Goal: Transaction & Acquisition: Obtain resource

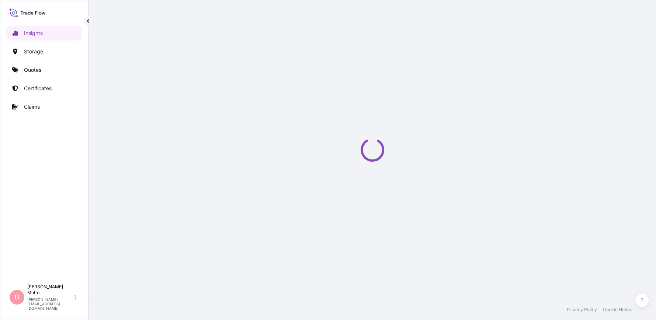
select select "2025"
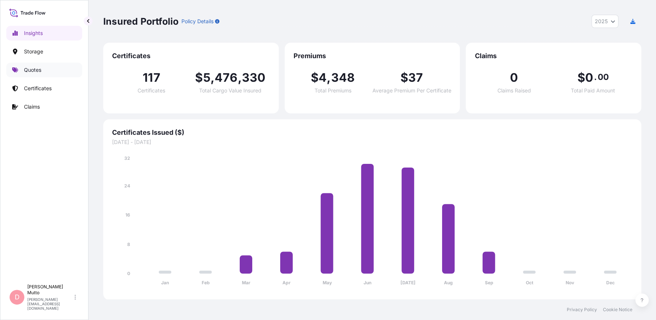
click at [40, 70] on p "Quotes" at bounding box center [32, 69] width 17 height 7
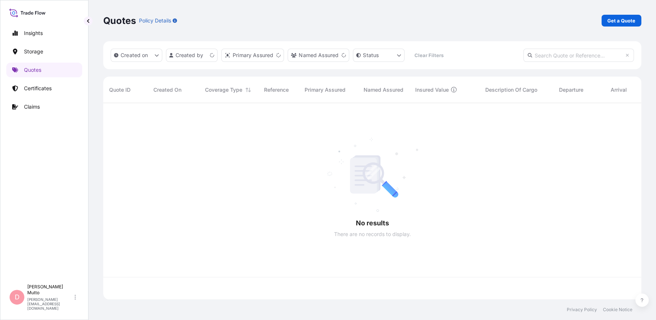
scroll to position [195, 532]
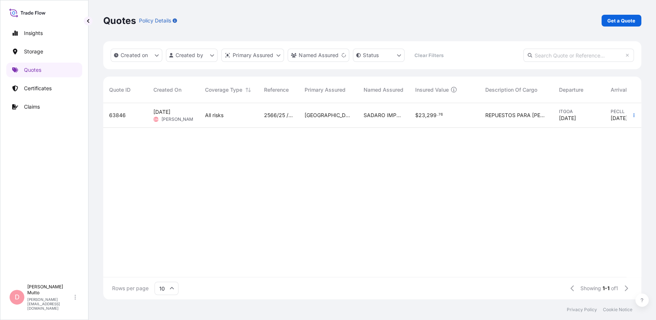
click at [51, 78] on div "Insights Storage Quotes Certificates Claims" at bounding box center [44, 150] width 76 height 262
click at [50, 88] on p "Certificates" at bounding box center [38, 88] width 28 height 7
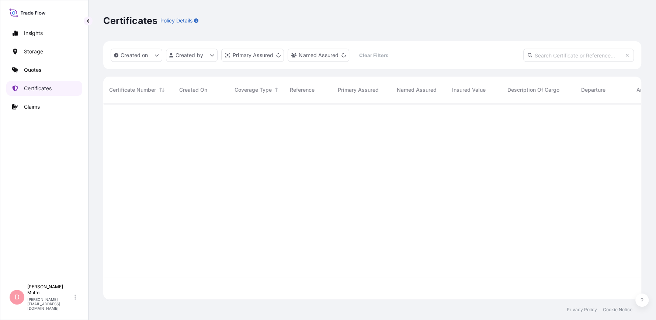
scroll to position [195, 532]
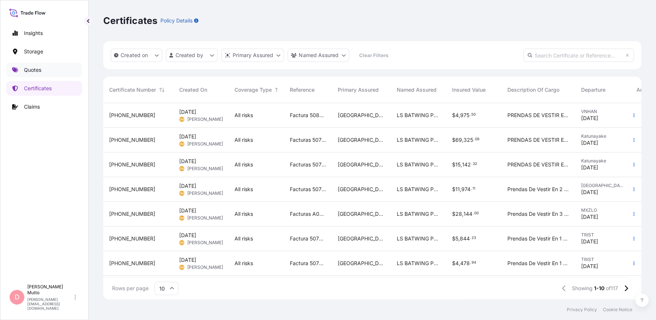
click at [49, 70] on link "Quotes" at bounding box center [44, 70] width 76 height 15
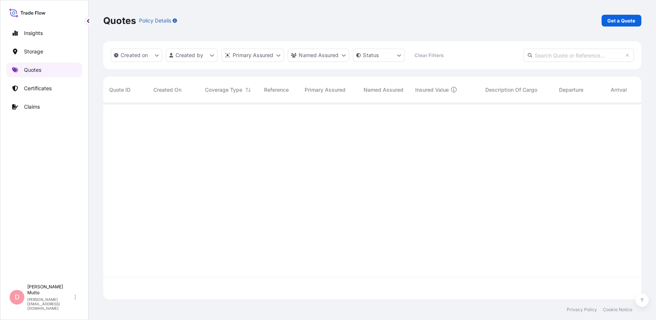
scroll to position [195, 532]
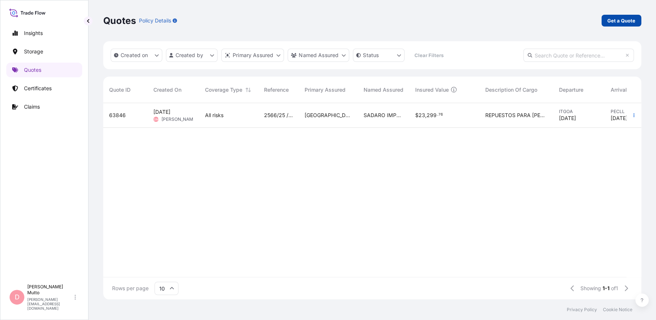
click at [625, 21] on p "Get a Quote" at bounding box center [621, 20] width 28 height 7
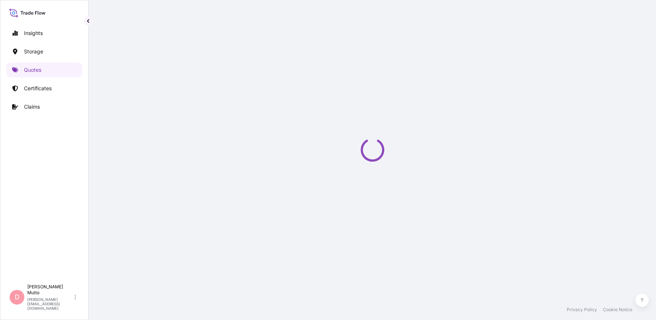
select select "Water"
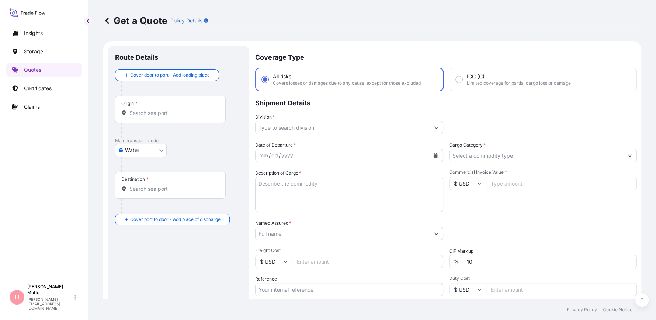
scroll to position [12, 0]
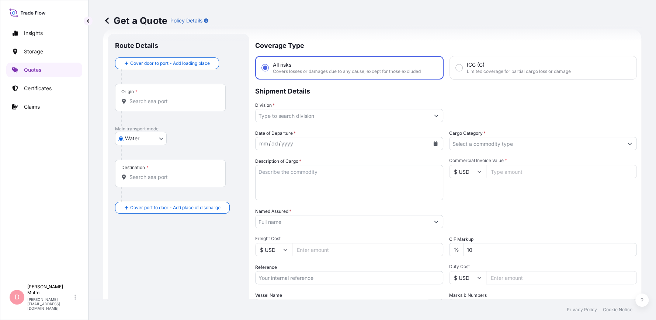
click at [169, 106] on div "Origin *" at bounding box center [170, 97] width 111 height 27
click at [169, 105] on input "Origin *" at bounding box center [172, 101] width 87 height 7
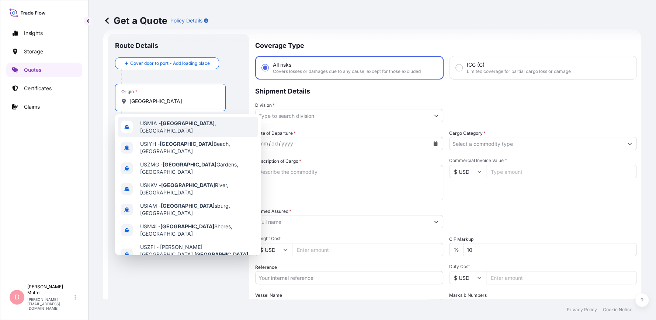
click at [165, 131] on div "USMIA - [GEOGRAPHIC_DATA] , [GEOGRAPHIC_DATA]" at bounding box center [188, 127] width 140 height 21
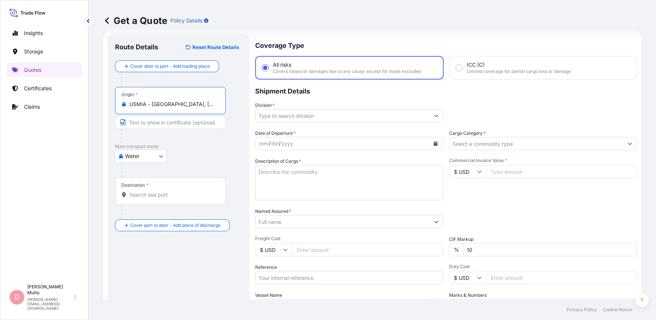
type input "USMIA - [GEOGRAPHIC_DATA], [GEOGRAPHIC_DATA]"
click at [153, 184] on div "Destination *" at bounding box center [170, 191] width 111 height 27
click at [153, 191] on input "Destination *" at bounding box center [172, 194] width 87 height 7
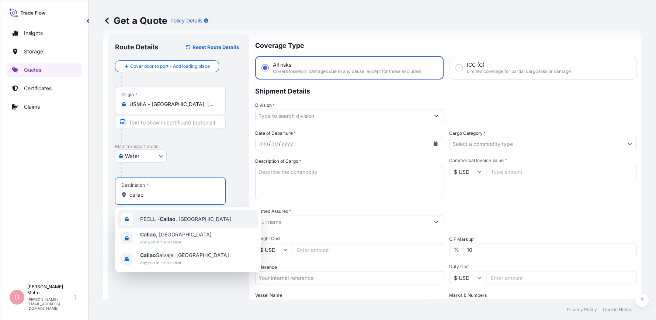
click at [152, 217] on span "PECLL - [GEOGRAPHIC_DATA] , [GEOGRAPHIC_DATA]" at bounding box center [185, 219] width 91 height 7
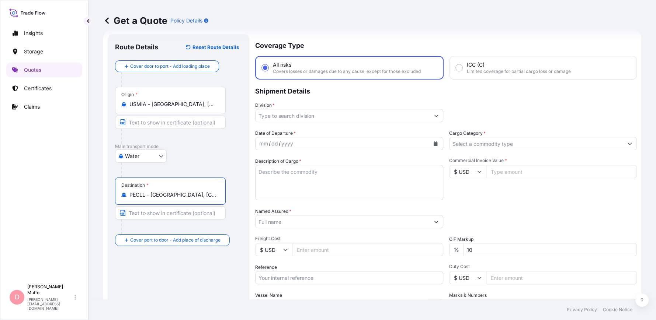
type input "PECLL - [GEOGRAPHIC_DATA], [GEOGRAPHIC_DATA]"
click at [367, 121] on input "Division *" at bounding box center [342, 115] width 174 height 13
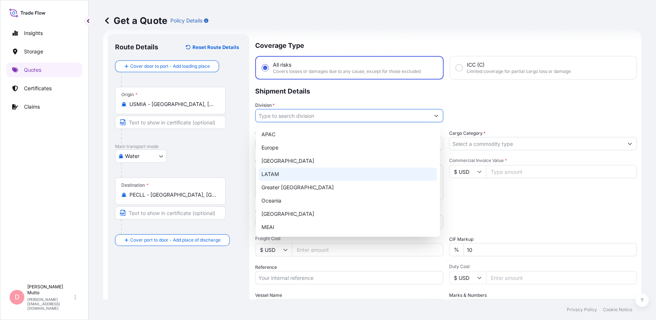
click at [323, 173] on div "LATAM" at bounding box center [347, 174] width 178 height 13
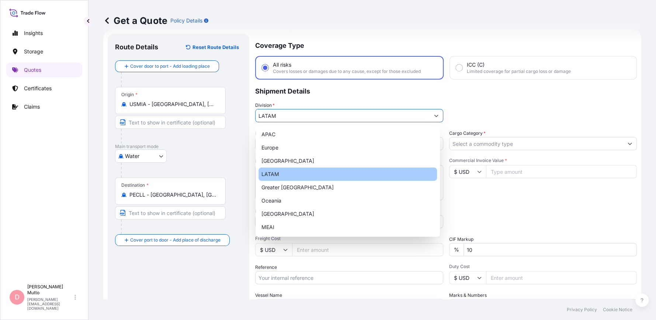
type input "LATAM"
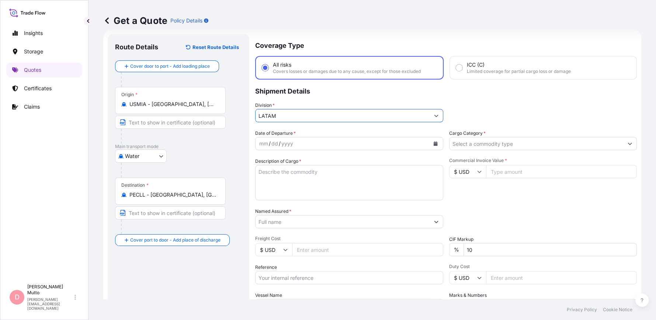
click at [322, 147] on div "mm / dd / yyyy" at bounding box center [342, 143] width 174 height 13
click at [434, 146] on button "Calendar" at bounding box center [435, 144] width 12 height 12
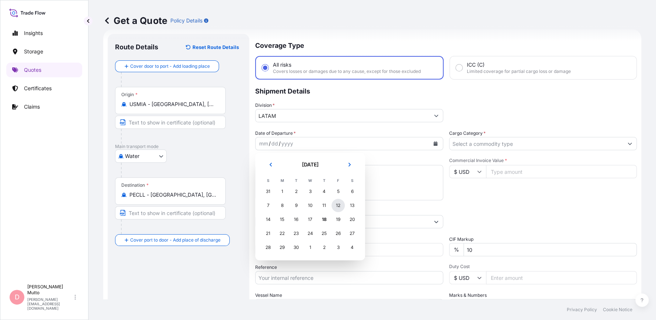
click at [336, 204] on div "12" at bounding box center [337, 205] width 13 height 13
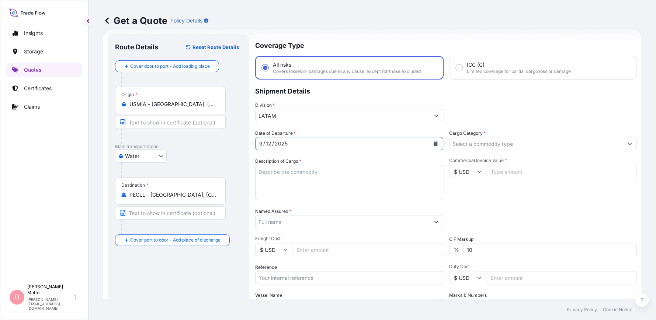
click at [322, 182] on textarea "Description of Cargo *" at bounding box center [349, 182] width 188 height 35
click at [303, 172] on textarea "Description of Cargo *" at bounding box center [349, 182] width 188 height 35
paste textarea "PALLET STC"
click at [256, 172] on textarea "PALLET STC" at bounding box center [349, 182] width 188 height 35
type textarea "1 PALLET STC"
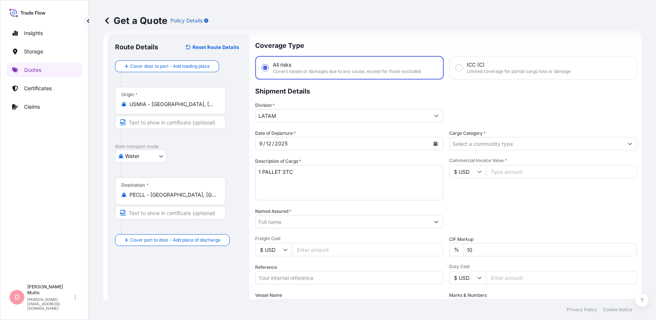
click at [525, 174] on input "Commercial Invoice Value *" at bounding box center [561, 171] width 151 height 13
type input "16409.11"
click at [482, 139] on input "Cargo Category *" at bounding box center [536, 143] width 174 height 13
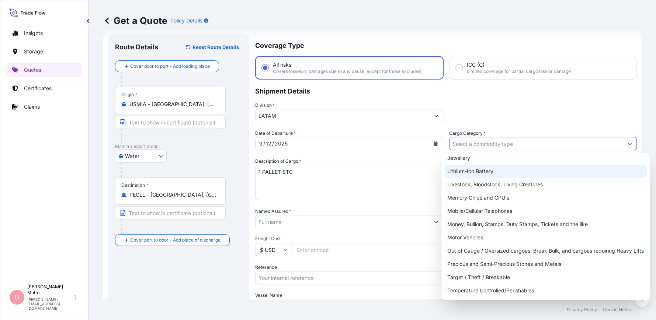
scroll to position [0, 0]
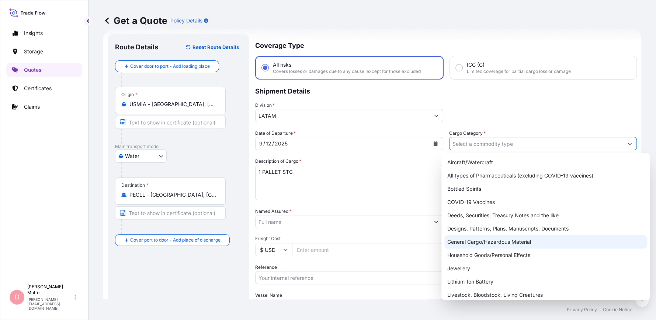
click at [497, 241] on div "General Cargo/Hazardous Material" at bounding box center [545, 241] width 202 height 13
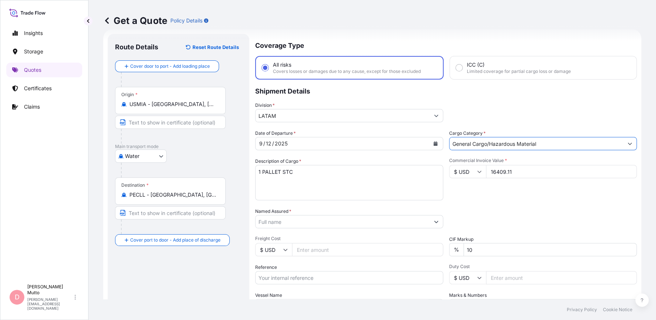
drag, startPoint x: 538, startPoint y: 139, endPoint x: 487, endPoint y: 158, distance: 54.2
click at [487, 158] on div "Date of Departure * [DATE] Cargo Category * General Cargo/Hazardous Material De…" at bounding box center [445, 221] width 381 height 183
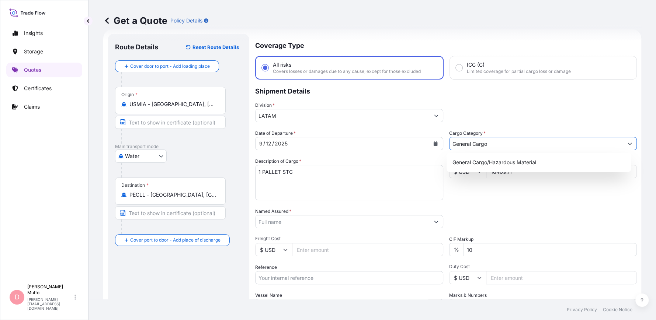
type input "General Cargo"
click at [463, 114] on div "Division * LATAM" at bounding box center [445, 112] width 381 height 21
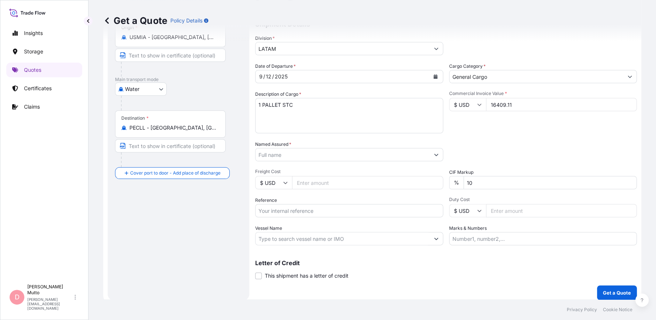
scroll to position [83, 0]
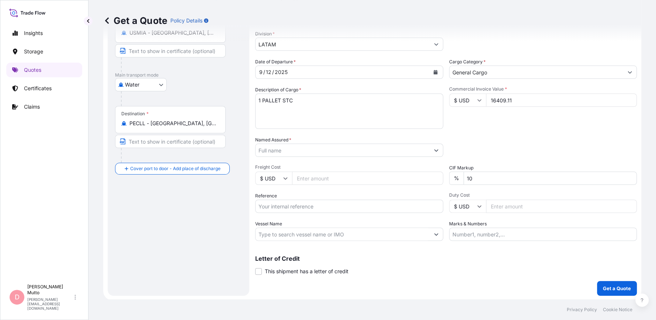
click at [478, 175] on input "10" at bounding box center [550, 178] width 174 height 13
click at [477, 175] on input "10" at bounding box center [550, 178] width 174 height 13
click at [469, 177] on input "10" at bounding box center [550, 178] width 174 height 13
type input "0"
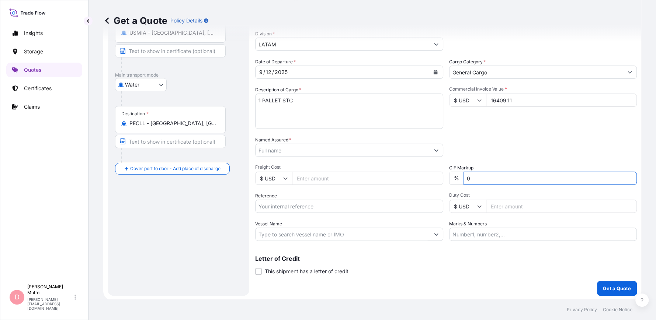
click at [597, 281] on button "Get a Quote" at bounding box center [617, 288] width 40 height 15
click at [349, 153] on input "Named Assured *" at bounding box center [342, 150] width 174 height 13
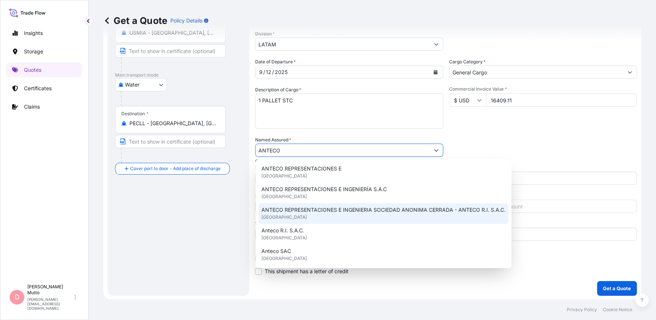
click at [321, 212] on span "ANTECO REPRESENTACIONES E INGENIERIA SOCIEDAD ANONIMA CERRADA - ANTECO R.I. S.A…" at bounding box center [383, 209] width 244 height 7
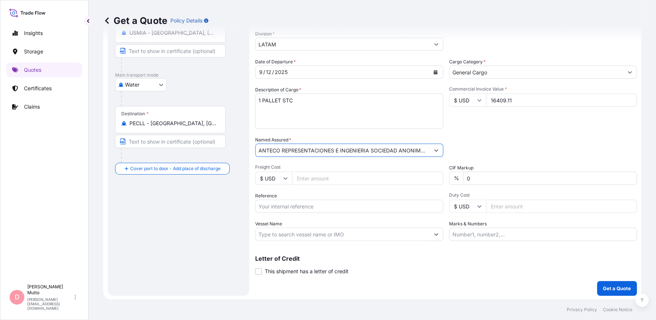
click at [360, 150] on input "ANTECO REPRESENTACIONES E INGENIERIA SOCIEDAD ANONIMA CERRADA - ANTECO R.I. S.A…" at bounding box center [342, 150] width 174 height 13
click at [430, 149] on button "Show suggestions" at bounding box center [435, 150] width 13 height 13
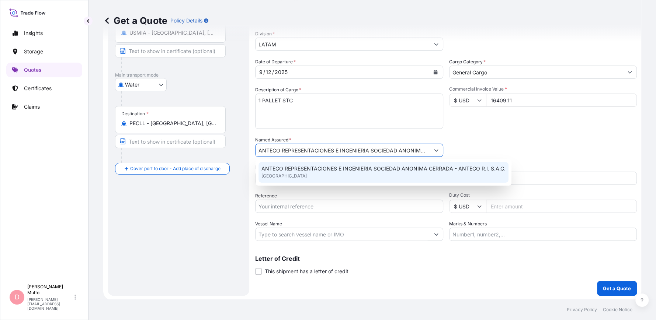
click at [332, 142] on div "Named Assured * ANTECO REPRESENTACIONES E INGENIERIA SOCIEDAD ANONIMA CERRADA -…" at bounding box center [349, 146] width 188 height 21
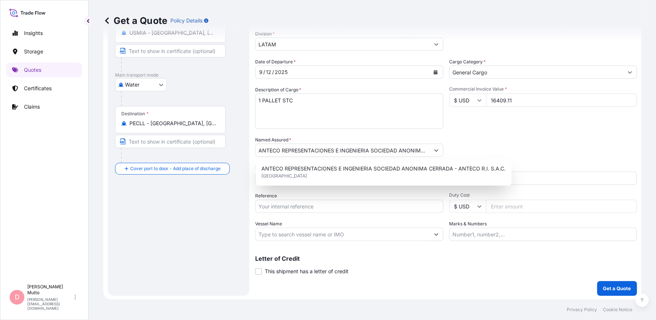
click at [336, 144] on input "ANTECO REPRESENTACIONES E INGENIERIA SOCIEDAD ANONIMA CERRADA - ANTECO R.I. S.A…" at bounding box center [342, 150] width 174 height 13
drag, startPoint x: 282, startPoint y: 145, endPoint x: 486, endPoint y: 146, distance: 204.1
click at [486, 146] on div "Date of Departure * [DATE] Cargo Category * General Cargo Description of Cargo …" at bounding box center [445, 149] width 381 height 183
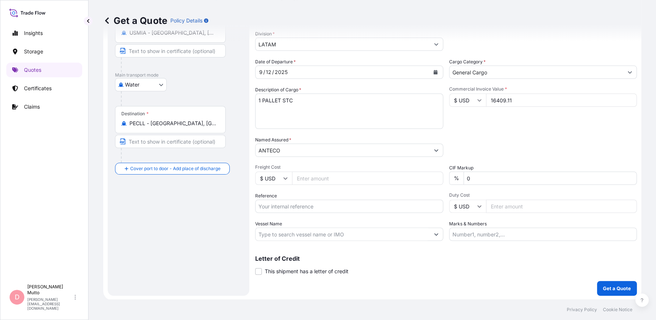
click at [319, 160] on div "Date of Departure * [DATE] Cargo Category * General Cargo Description of Cargo …" at bounding box center [445, 149] width 381 height 183
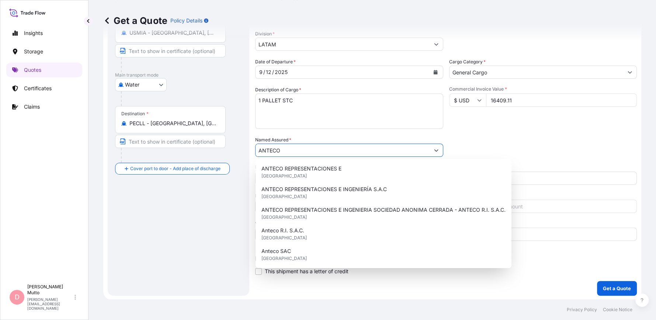
click at [305, 144] on input "ANTECO" at bounding box center [342, 150] width 174 height 13
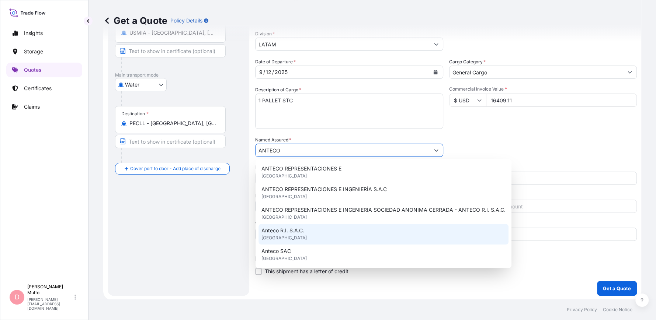
click at [302, 240] on div "Anteco R.I. S.A.C. [GEOGRAPHIC_DATA]" at bounding box center [383, 234] width 250 height 21
type input "Anteco R.I. S.A.C."
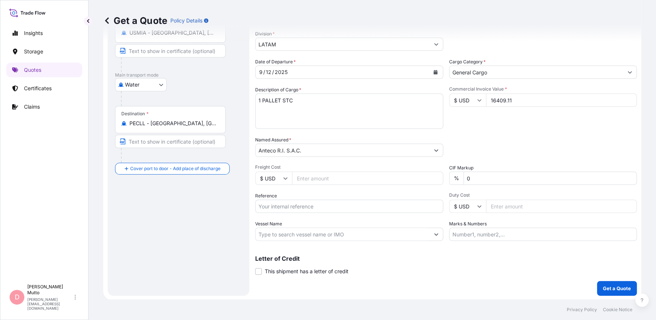
click at [316, 177] on input "Freight Cost" at bounding box center [367, 178] width 151 height 13
click at [331, 178] on input "Freight Cost" at bounding box center [367, 178] width 151 height 13
type input "124.80"
click at [314, 171] on div "Freight Cost $ USD 124.80" at bounding box center [349, 174] width 188 height 21
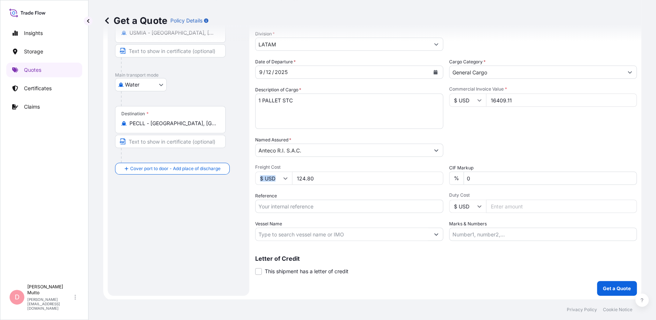
drag, startPoint x: 313, startPoint y: 171, endPoint x: 304, endPoint y: 177, distance: 10.6
click at [304, 177] on div "Freight Cost $ USD 124.80" at bounding box center [349, 174] width 188 height 21
click at [304, 177] on input "124.80" at bounding box center [367, 178] width 151 height 13
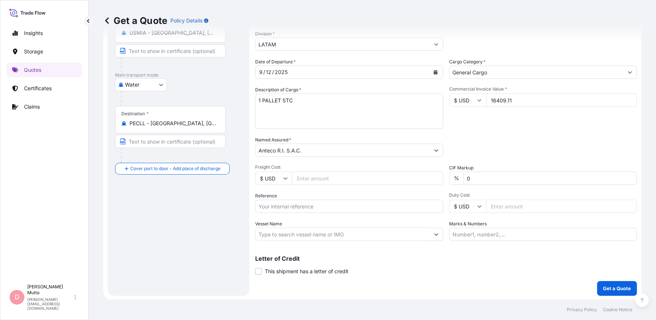
click at [333, 181] on input "Freight Cost" at bounding box center [367, 178] width 151 height 13
click at [323, 174] on input "317.20" at bounding box center [367, 178] width 151 height 13
click at [323, 184] on input "317.20" at bounding box center [367, 178] width 151 height 13
type input "317.20"
click at [313, 200] on input "Reference" at bounding box center [349, 206] width 188 height 13
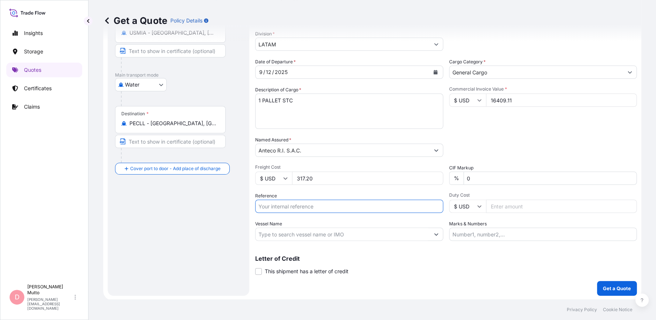
click at [357, 180] on input "317.20" at bounding box center [367, 178] width 151 height 13
click at [333, 203] on input "Reference" at bounding box center [349, 206] width 188 height 13
click at [330, 206] on input "Reference" at bounding box center [349, 206] width 188 height 13
paste input "96536609"
type input "96536609"
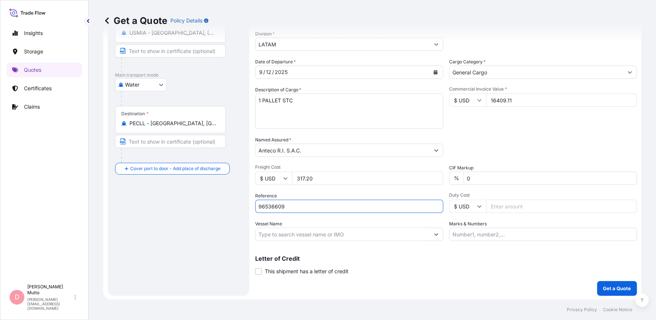
click at [314, 230] on input "Vessel Name" at bounding box center [342, 234] width 174 height 13
click at [295, 230] on input "Vessel Name" at bounding box center [342, 234] width 174 height 13
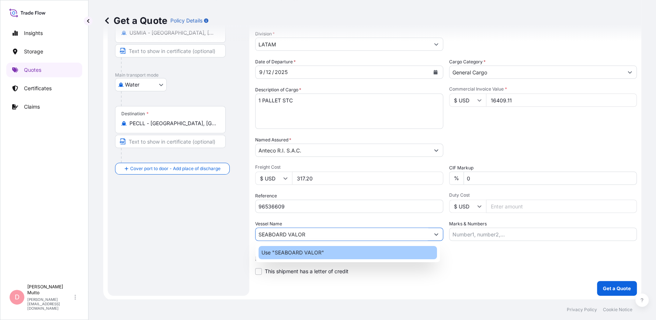
click at [303, 254] on p "Use "SEABOARD VALOR"" at bounding box center [292, 252] width 63 height 7
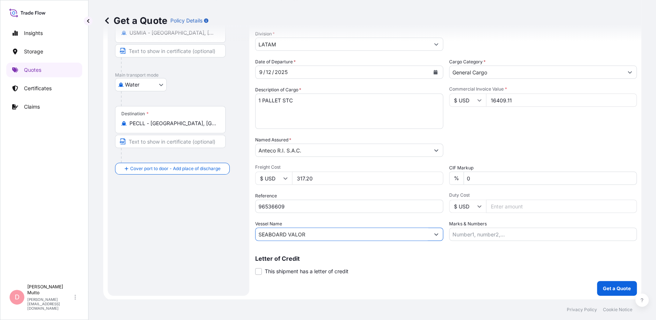
type input "SEABOARD VALOR"
click at [474, 234] on input "Marks & Numbers" at bounding box center [543, 234] width 188 height 13
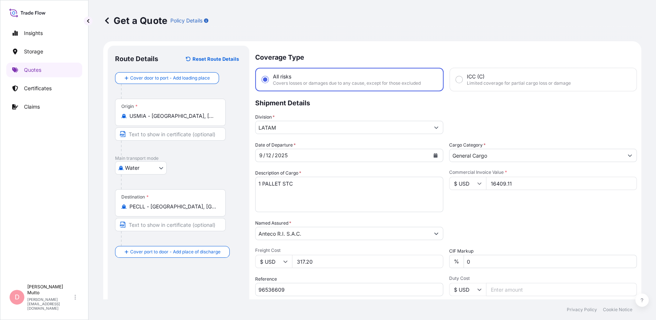
type input "PRIMA USD 80 / ZC397"
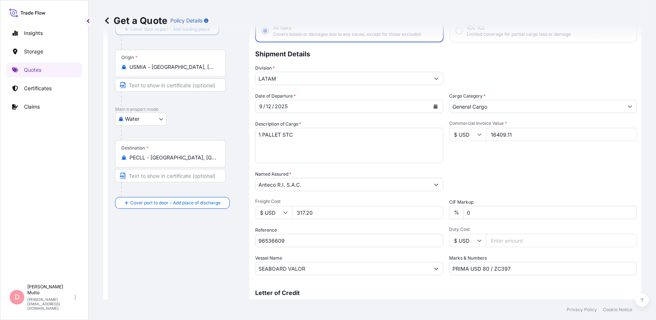
scroll to position [83, 0]
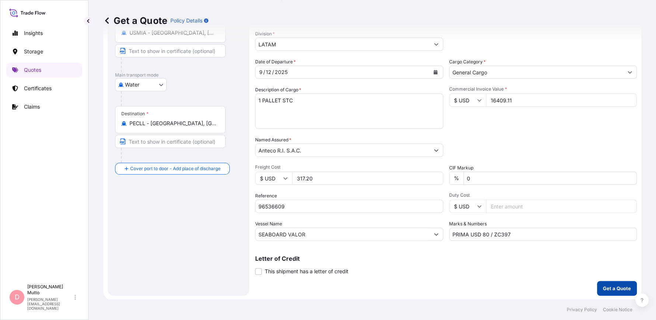
click at [611, 287] on p "Get a Quote" at bounding box center [616, 288] width 28 height 7
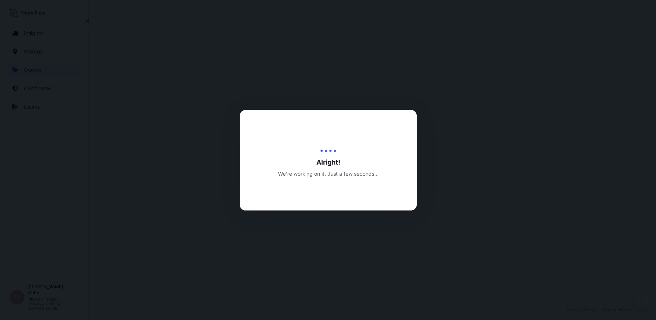
select select "Water"
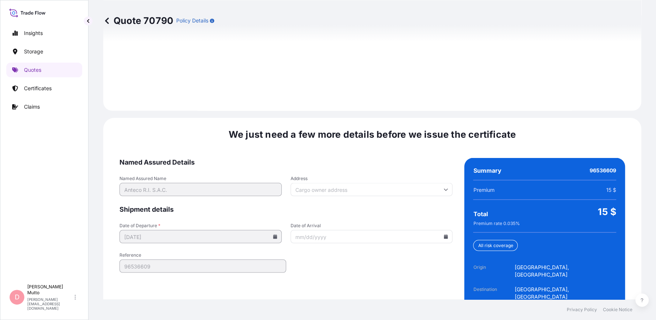
scroll to position [1075, 0]
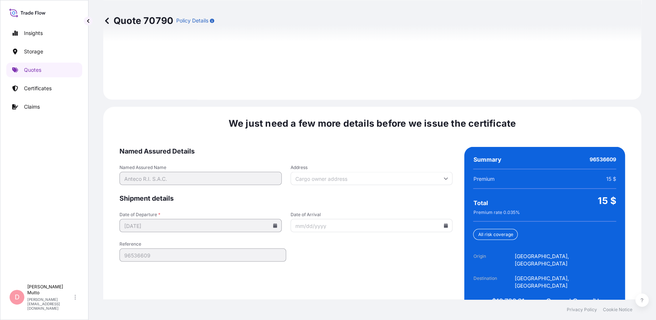
click at [383, 171] on form "Named Assured Details Named Assured Name Anteco R.I. S.A.C. Address Shipment de…" at bounding box center [285, 234] width 333 height 174
click at [385, 172] on input "Address" at bounding box center [371, 178] width 162 height 13
click at [337, 147] on form "Named Assured Details Named Assured Name Anteco R.I. S.A.C. Address Please type…" at bounding box center [285, 234] width 333 height 174
click at [440, 219] on input "Date of Arrival" at bounding box center [371, 225] width 162 height 13
click at [443, 219] on input "Date of Arrival" at bounding box center [371, 225] width 162 height 13
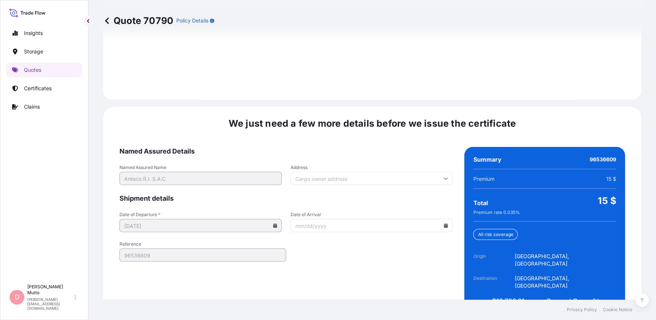
click at [444, 223] on icon at bounding box center [446, 225] width 4 height 4
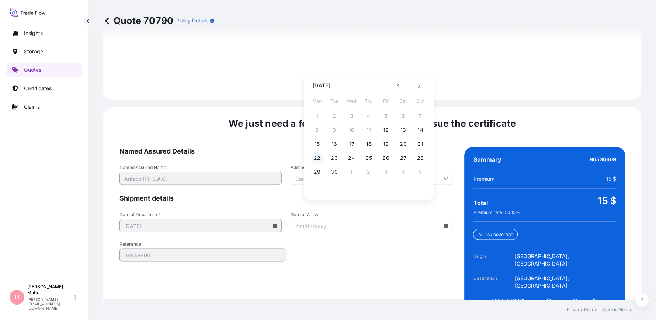
drag, startPoint x: 442, startPoint y: 208, endPoint x: 319, endPoint y: 157, distance: 132.6
click at [319, 157] on button "22" at bounding box center [317, 158] width 12 height 12
type input "[DATE]"
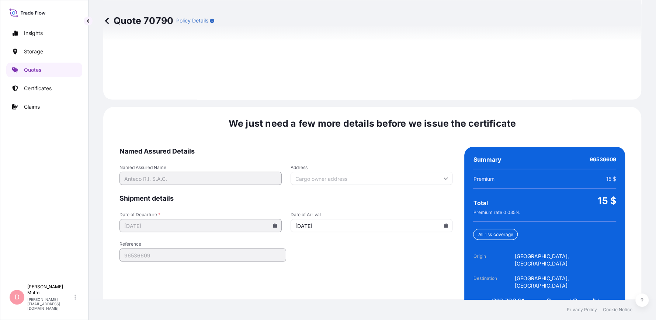
click at [320, 157] on div "[DATE] Mon Tue Wed Thu Fri Sat Sun 1 2 3 4 5 6 7 8 9 10 11 12 13 14 15 16 17 18…" at bounding box center [368, 164] width 97 height 71
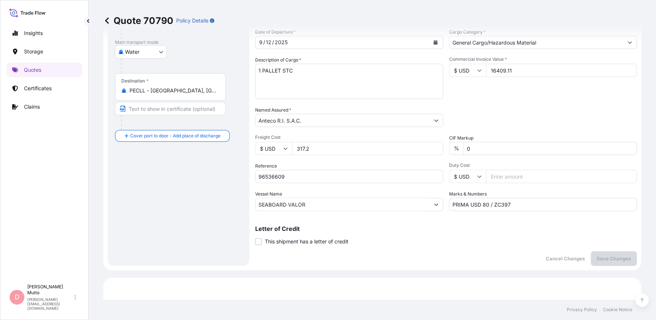
scroll to position [80, 0]
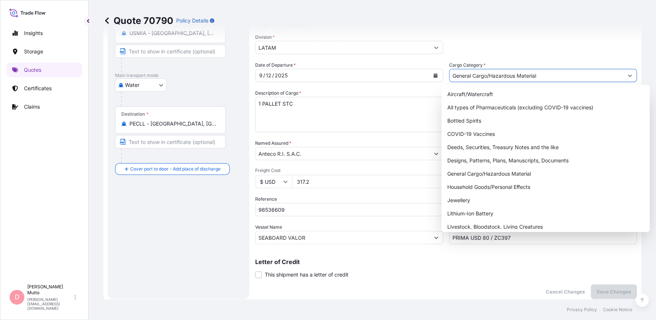
drag, startPoint x: 548, startPoint y: 75, endPoint x: 490, endPoint y: 80, distance: 57.3
click at [490, 80] on input "General Cargo/Hazardous Material" at bounding box center [536, 75] width 174 height 13
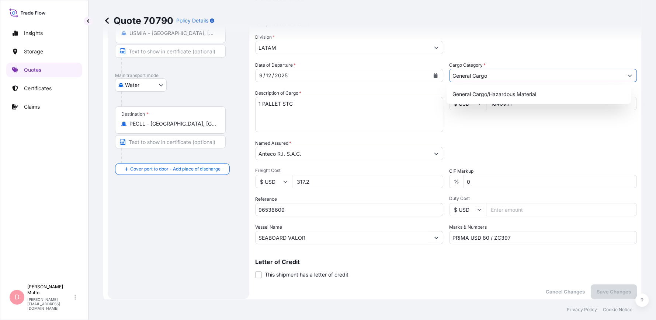
type input "General Cargo"
click at [528, 143] on div "Packing Category Type to search a container mode Please select a primary mode o…" at bounding box center [543, 150] width 188 height 21
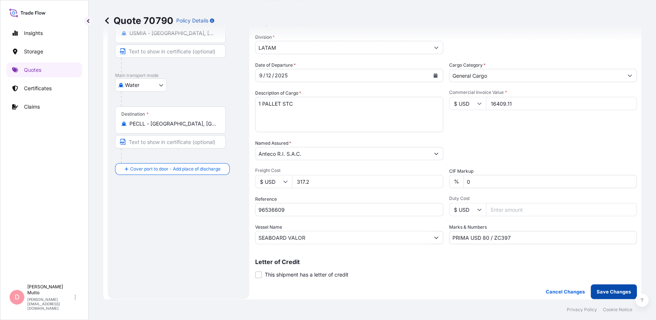
click at [603, 293] on p "Save Changes" at bounding box center [613, 291] width 34 height 7
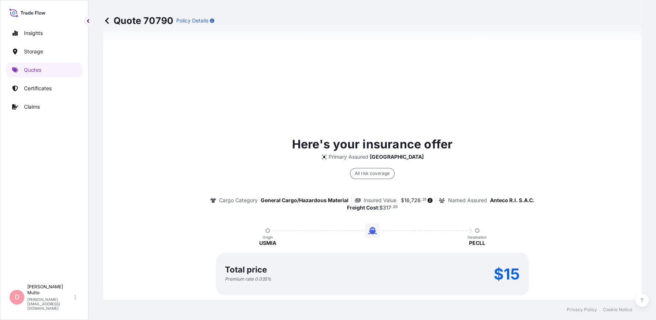
scroll to position [643, 0]
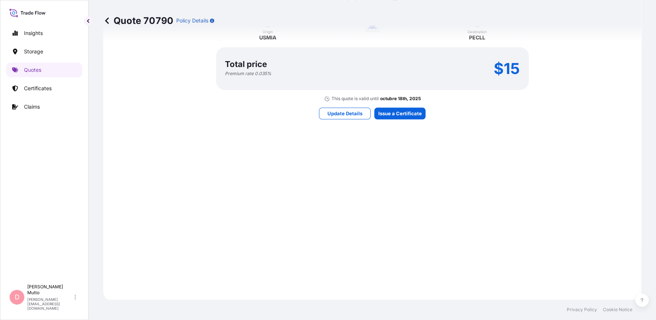
select select "Water"
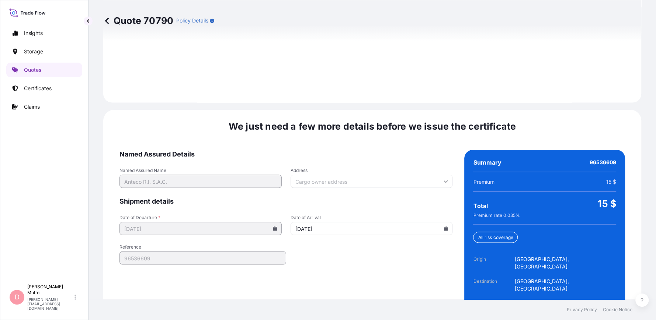
scroll to position [1075, 0]
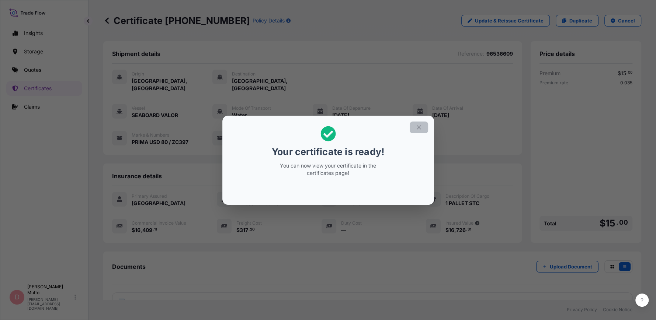
click at [422, 125] on button "button" at bounding box center [418, 128] width 18 height 12
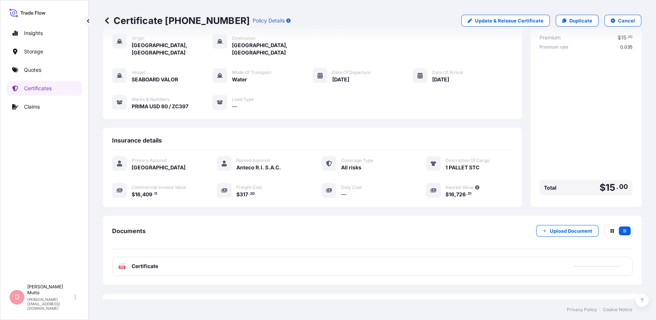
scroll to position [59, 0]
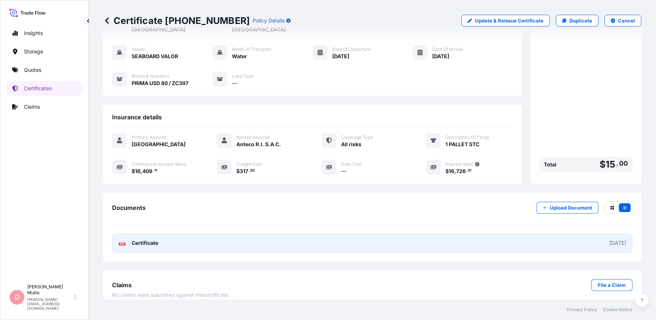
click at [214, 236] on link "PDF Certificate [DATE]" at bounding box center [372, 243] width 520 height 19
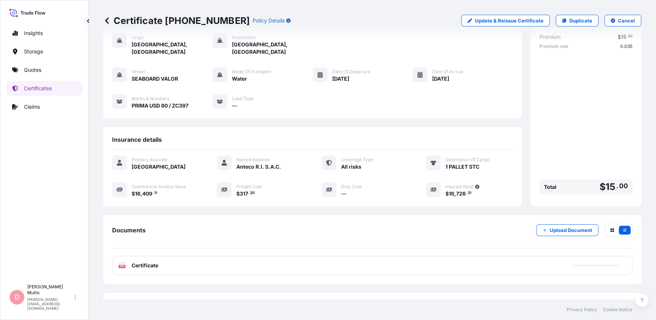
scroll to position [0, 0]
